Goal: Navigation & Orientation: Find specific page/section

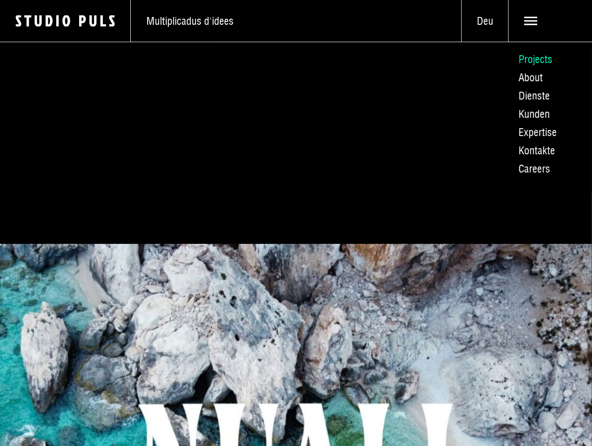
click at [541, 63] on link "Projects" at bounding box center [550, 59] width 84 height 18
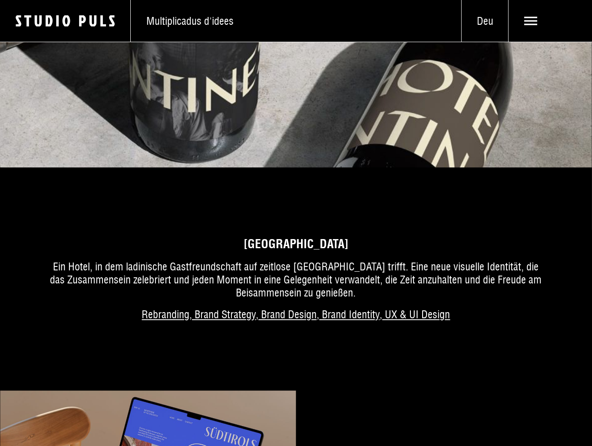
scroll to position [1434, 0]
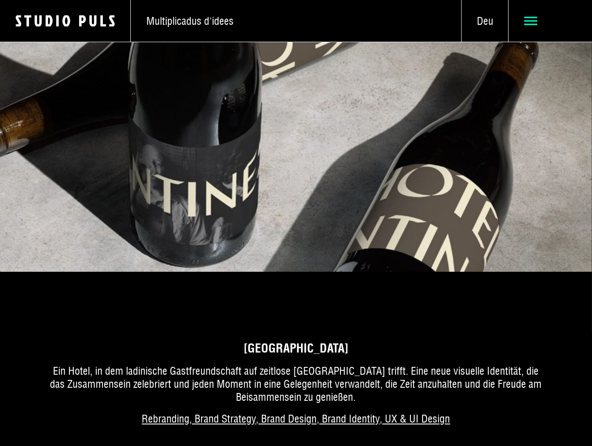
click at [534, 23] on icon at bounding box center [531, 20] width 13 height 13
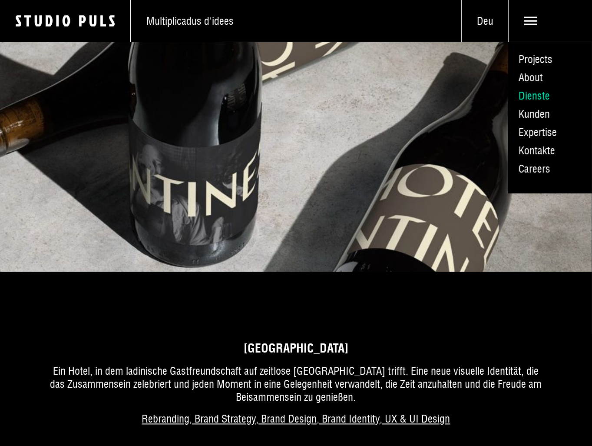
click at [538, 93] on link "Dienste" at bounding box center [550, 95] width 84 height 18
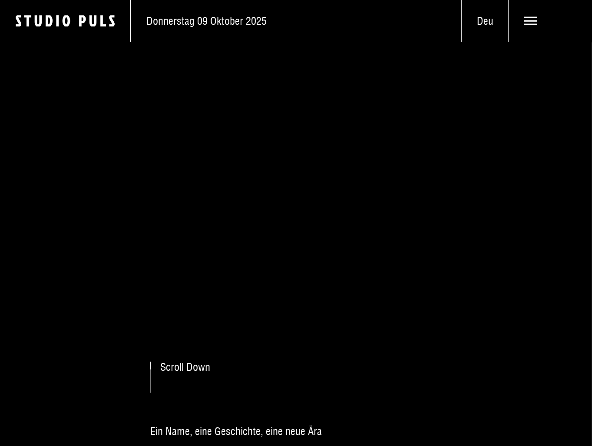
scroll to position [43, 0]
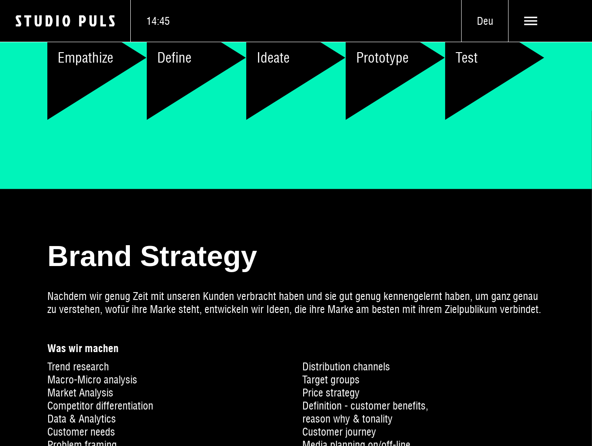
scroll to position [521, 0]
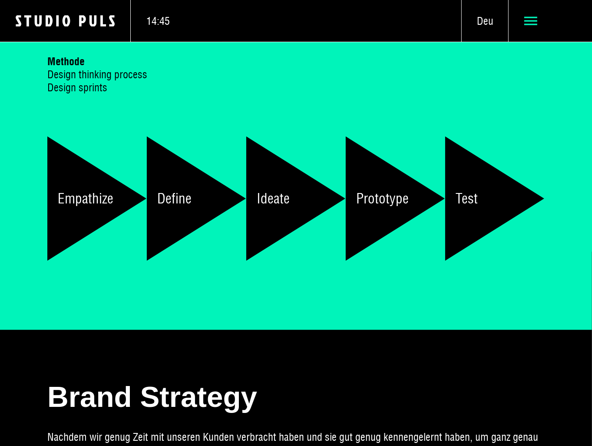
click at [536, 23] on icon at bounding box center [531, 20] width 13 height 13
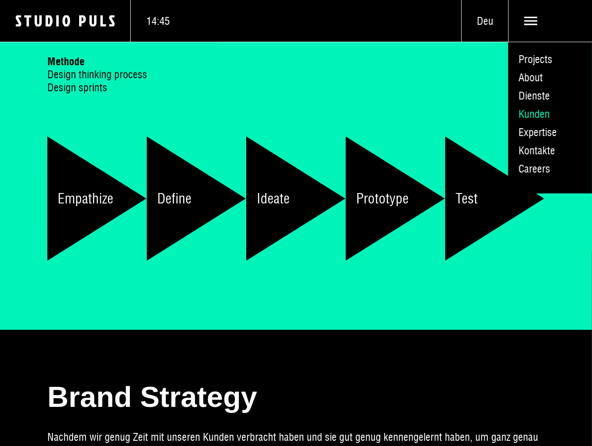
click at [530, 117] on link "Kunden" at bounding box center [550, 114] width 84 height 18
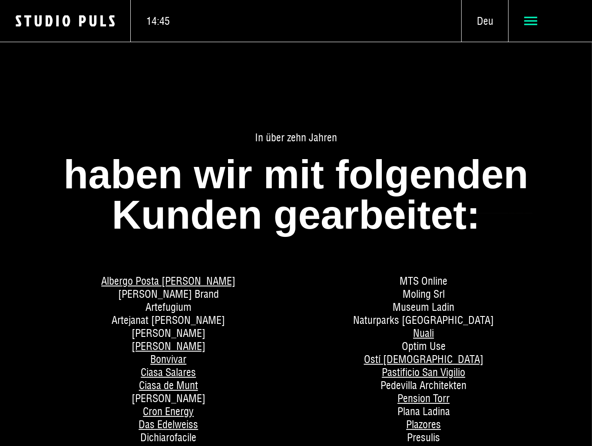
click at [539, 21] on span at bounding box center [551, 20] width 52 height 13
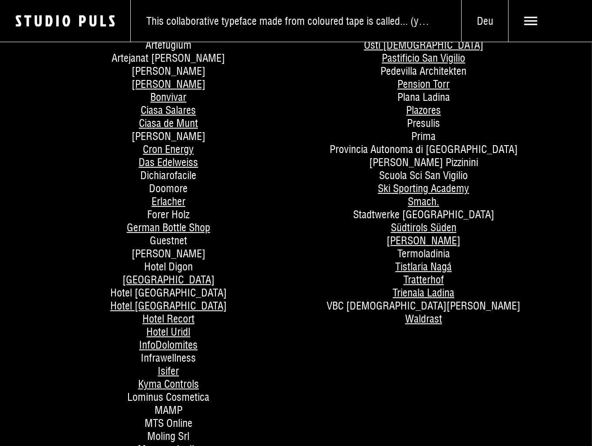
scroll to position [261, 0]
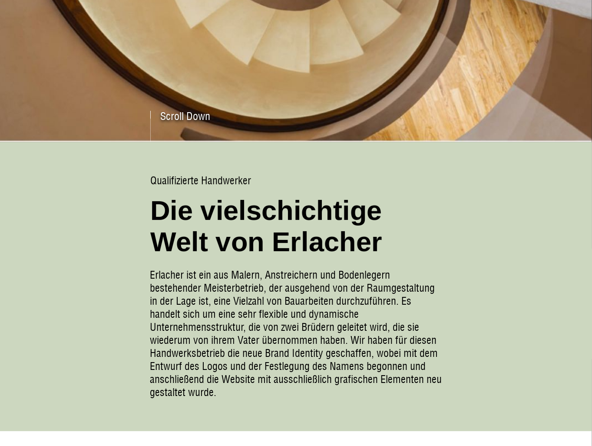
scroll to position [391, 0]
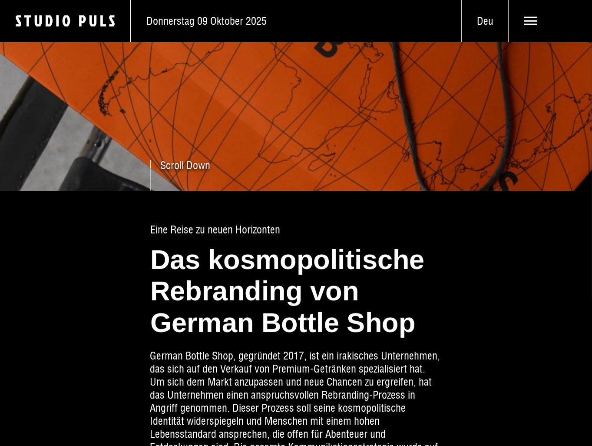
scroll to position [351, 0]
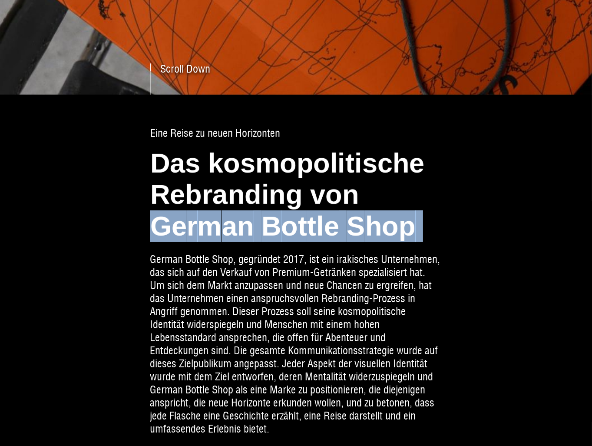
drag, startPoint x: 153, startPoint y: 226, endPoint x: 443, endPoint y: 228, distance: 290.3
click at [443, 228] on div "E i n e R e i s e z u n e u e n H o r i z o n t e n D a s k o s m o p o l i t i…" at bounding box center [296, 281] width 592 height 373
copy span "G [PERSON_NAME] S h o p"
